Goal: Find contact information: Find contact information

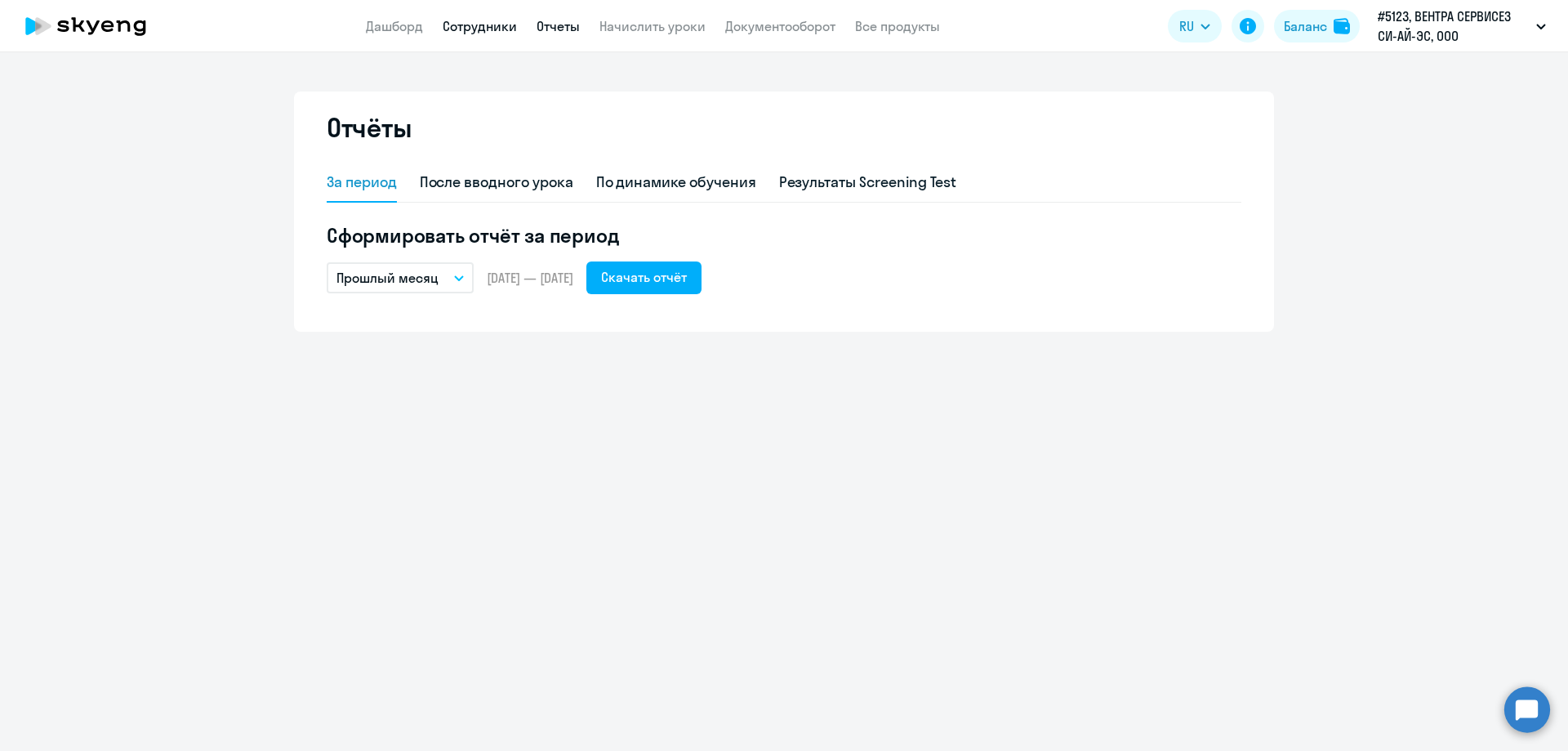
click at [480, 24] on link "Сотрудники" at bounding box center [480, 27] width 74 height 17
select select "30"
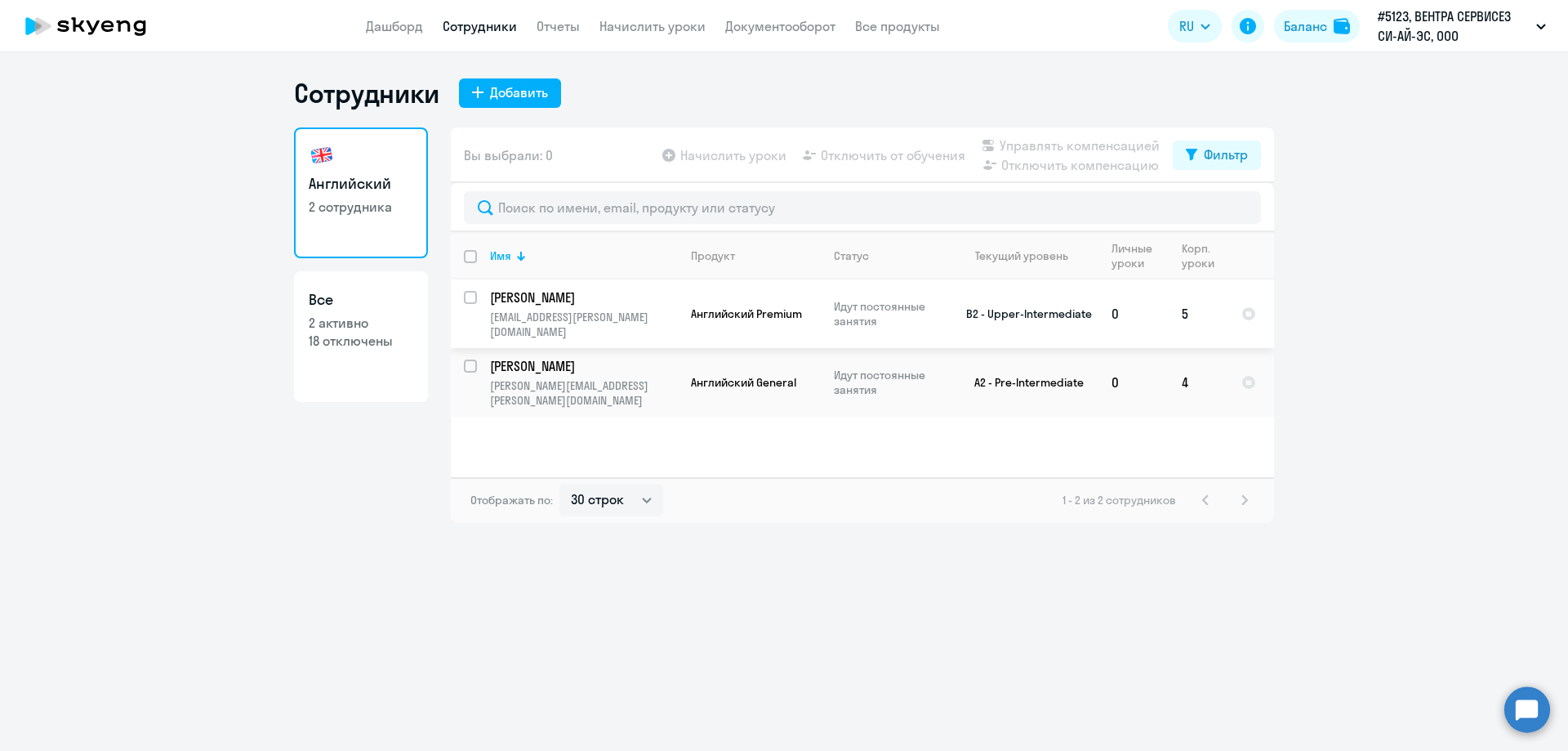
click at [543, 302] on p "[PERSON_NAME]" at bounding box center [582, 298] width 185 height 18
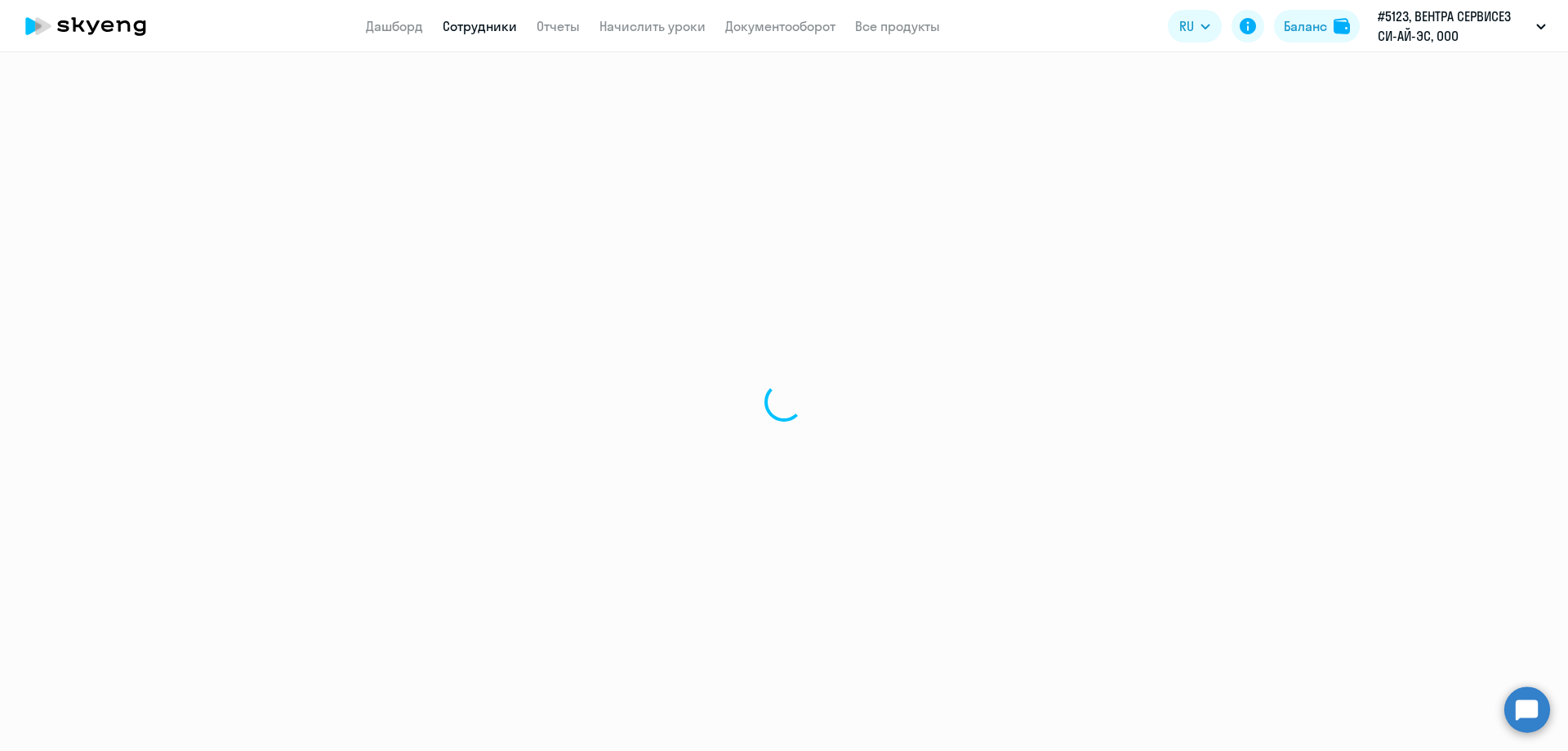
select select "english"
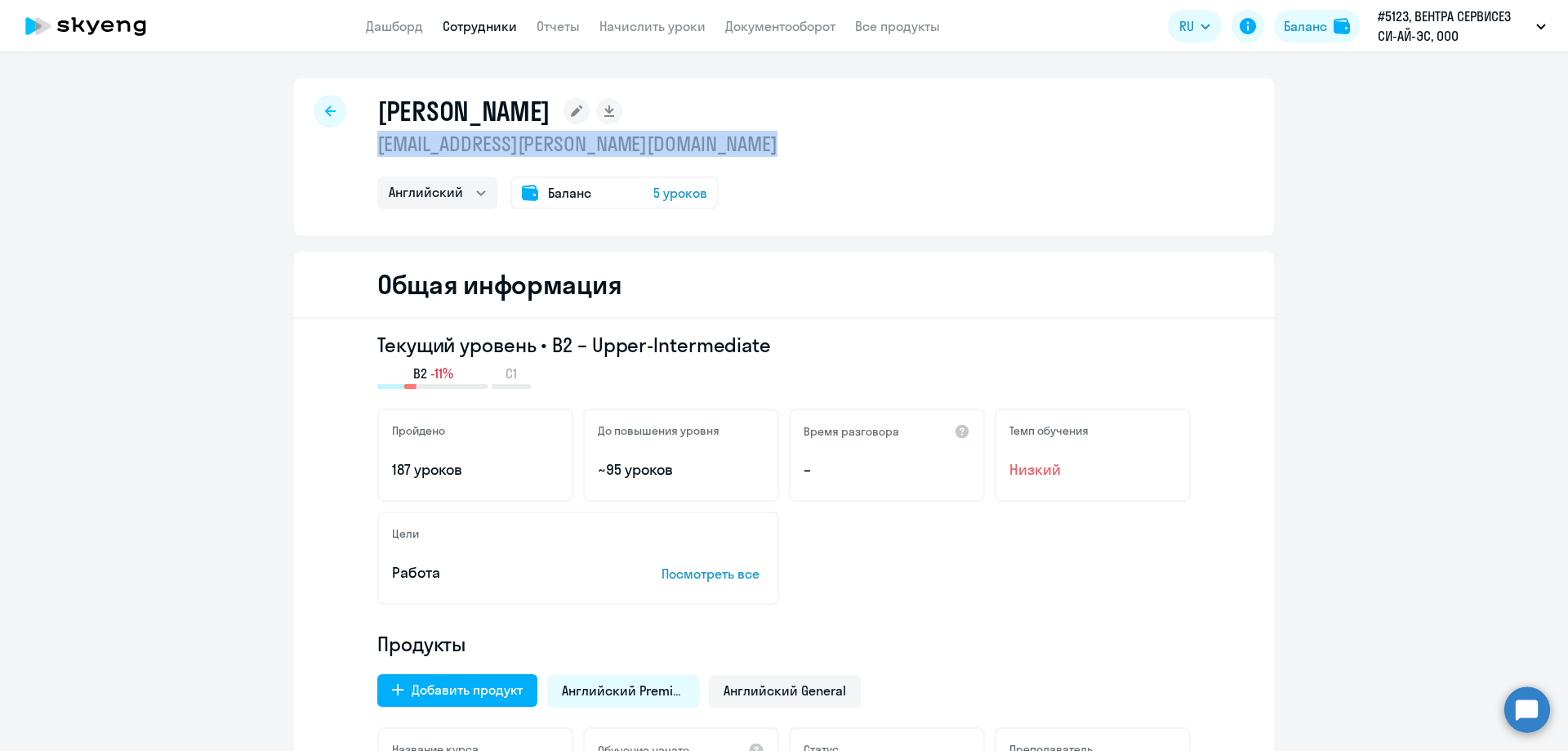
drag, startPoint x: 370, startPoint y: 142, endPoint x: 808, endPoint y: 138, distance: 438.0
click at [808, 138] on div "[PERSON_NAME] [EMAIL_ADDRESS][PERSON_NAME][DOMAIN_NAME] Английский Баланс 5 уро…" at bounding box center [784, 156] width 980 height 157
copy p "[EMAIL_ADDRESS][PERSON_NAME][DOMAIN_NAME]"
